Goal: Task Accomplishment & Management: Manage account settings

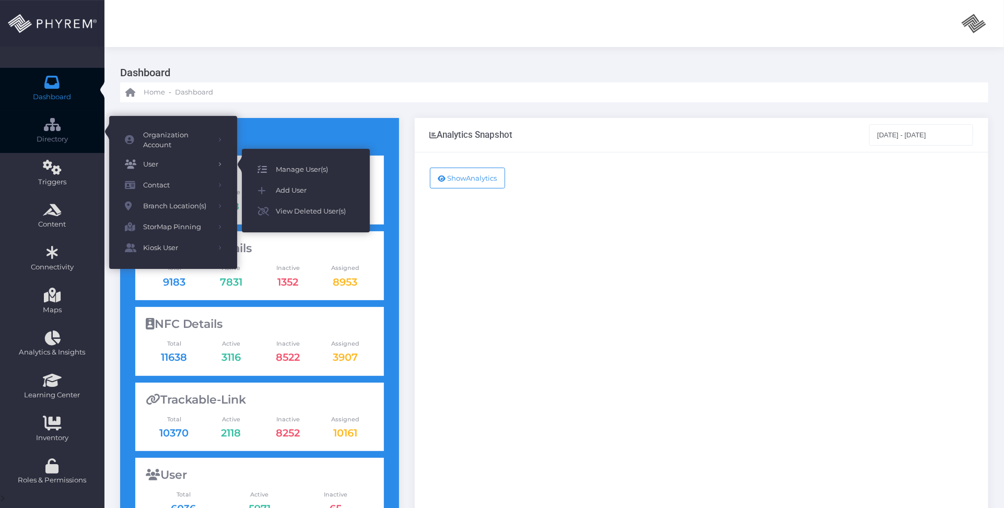
click at [288, 165] on span "Manage User(s)" at bounding box center [315, 170] width 78 height 14
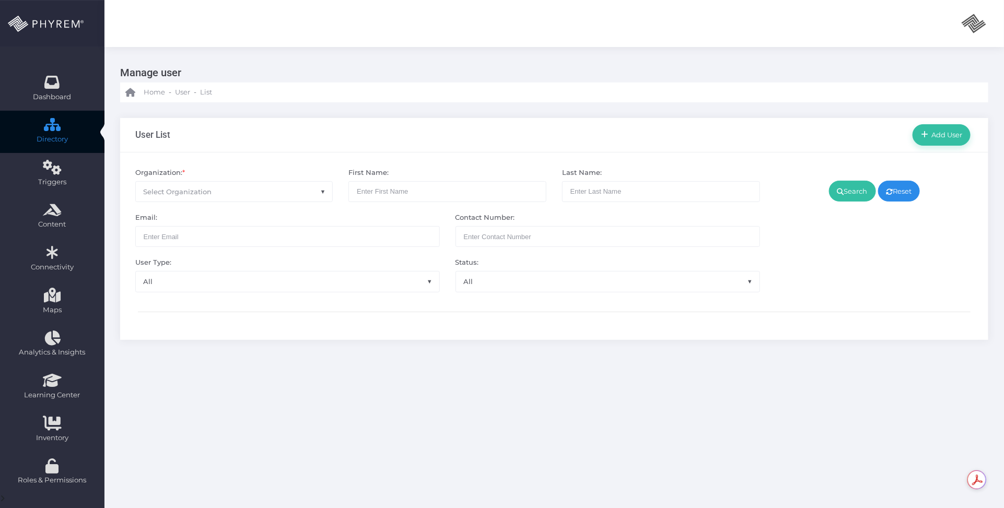
click at [264, 203] on div "Email: Contact Number:" at bounding box center [447, 224] width 640 height 45
click at [262, 195] on span "Select Organization" at bounding box center [234, 192] width 197 height 20
type input "p"
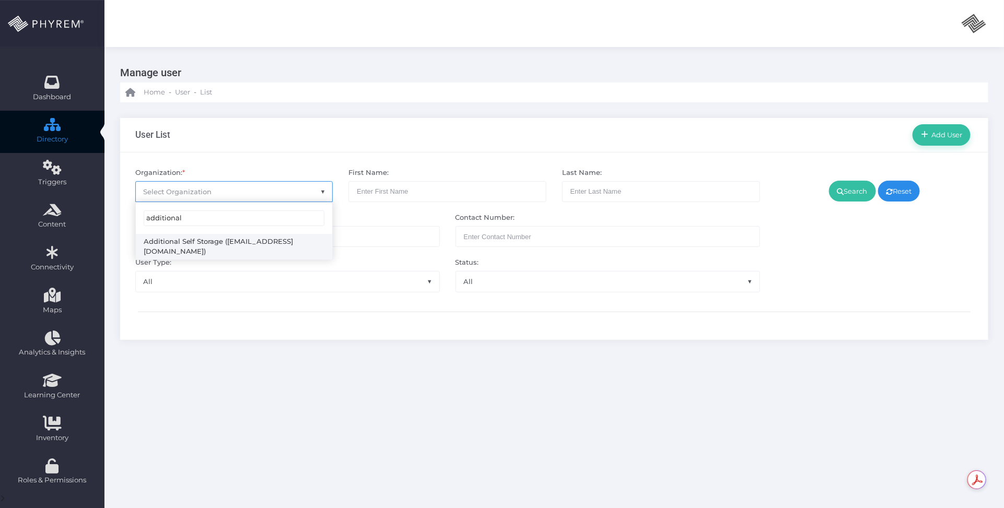
type input "additional"
select select "4851"
click at [849, 195] on link "Search" at bounding box center [852, 191] width 47 height 21
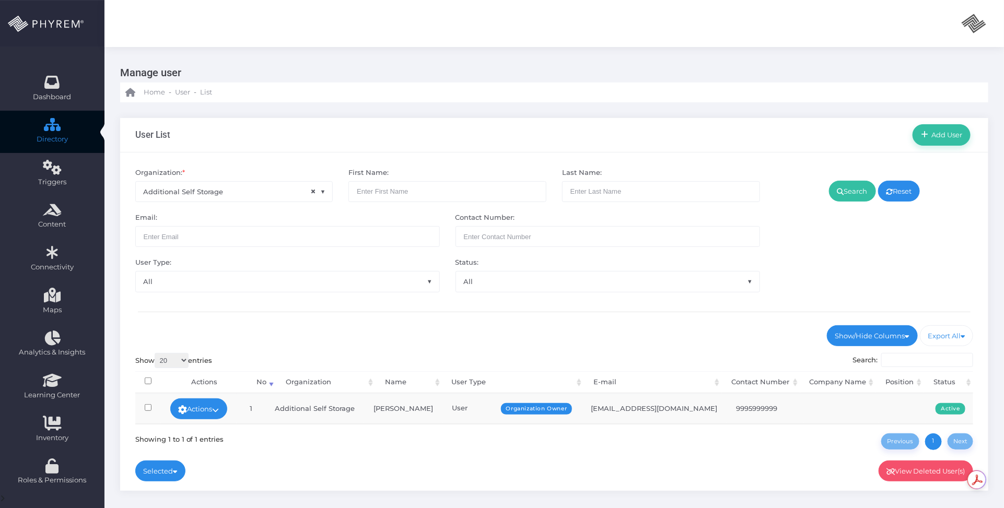
drag, startPoint x: 221, startPoint y: 408, endPoint x: 228, endPoint y: 409, distance: 7.4
click at [219, 410] on icon at bounding box center [216, 410] width 7 height 0
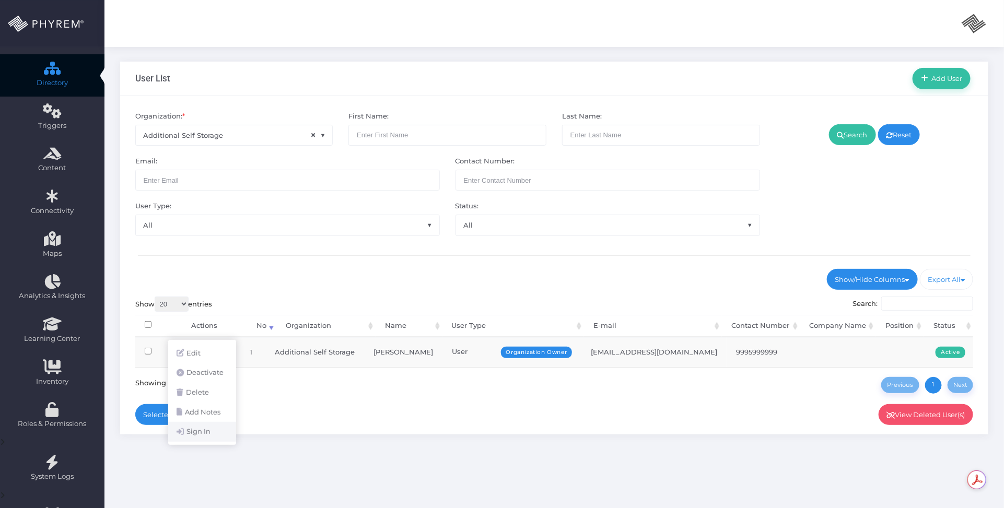
scroll to position [113, 0]
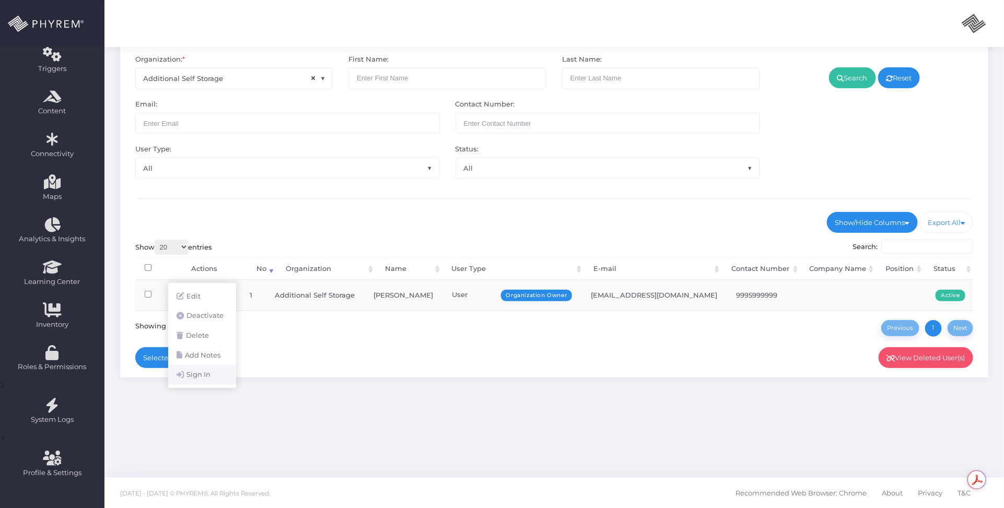
click at [205, 371] on link "Sign In" at bounding box center [202, 375] width 68 height 20
